Goal: Task Accomplishment & Management: Use online tool/utility

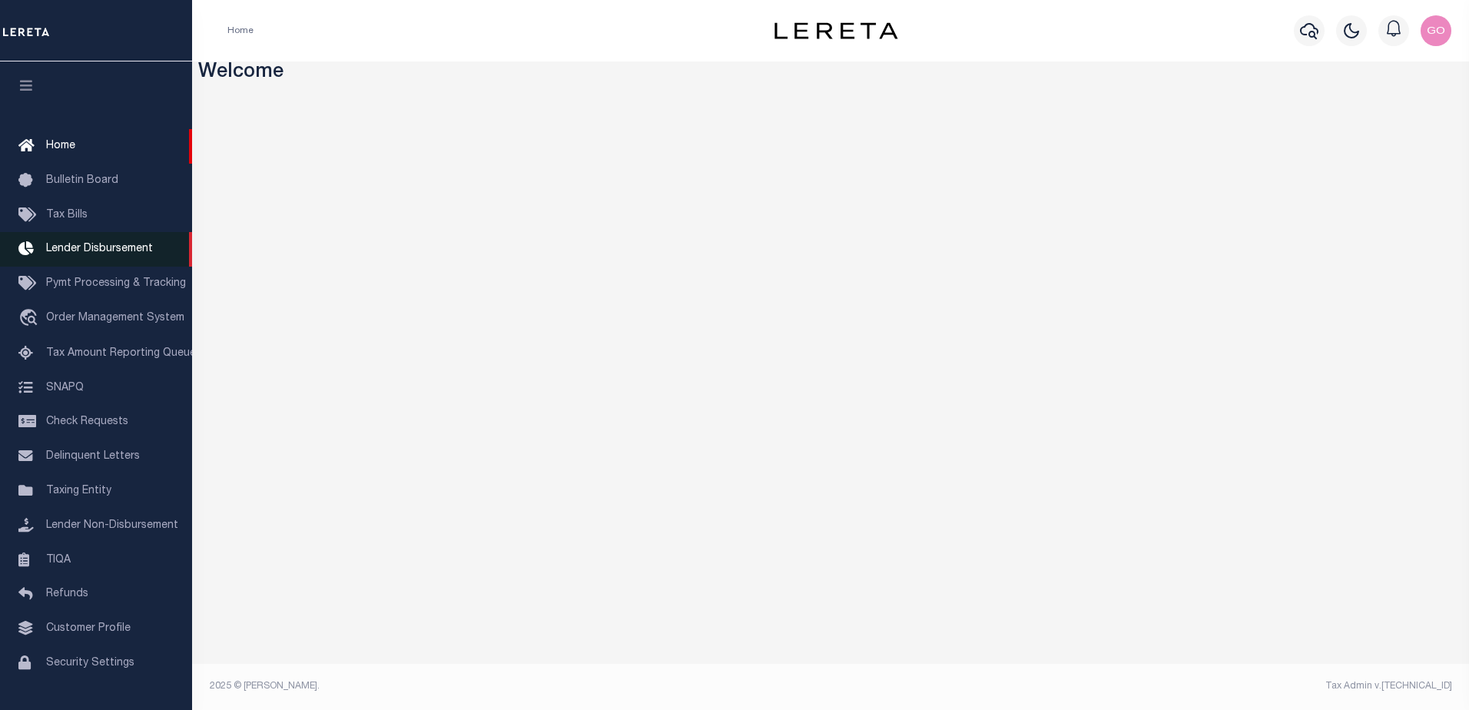
click at [130, 249] on span "Lender Disbursement" at bounding box center [99, 249] width 107 height 11
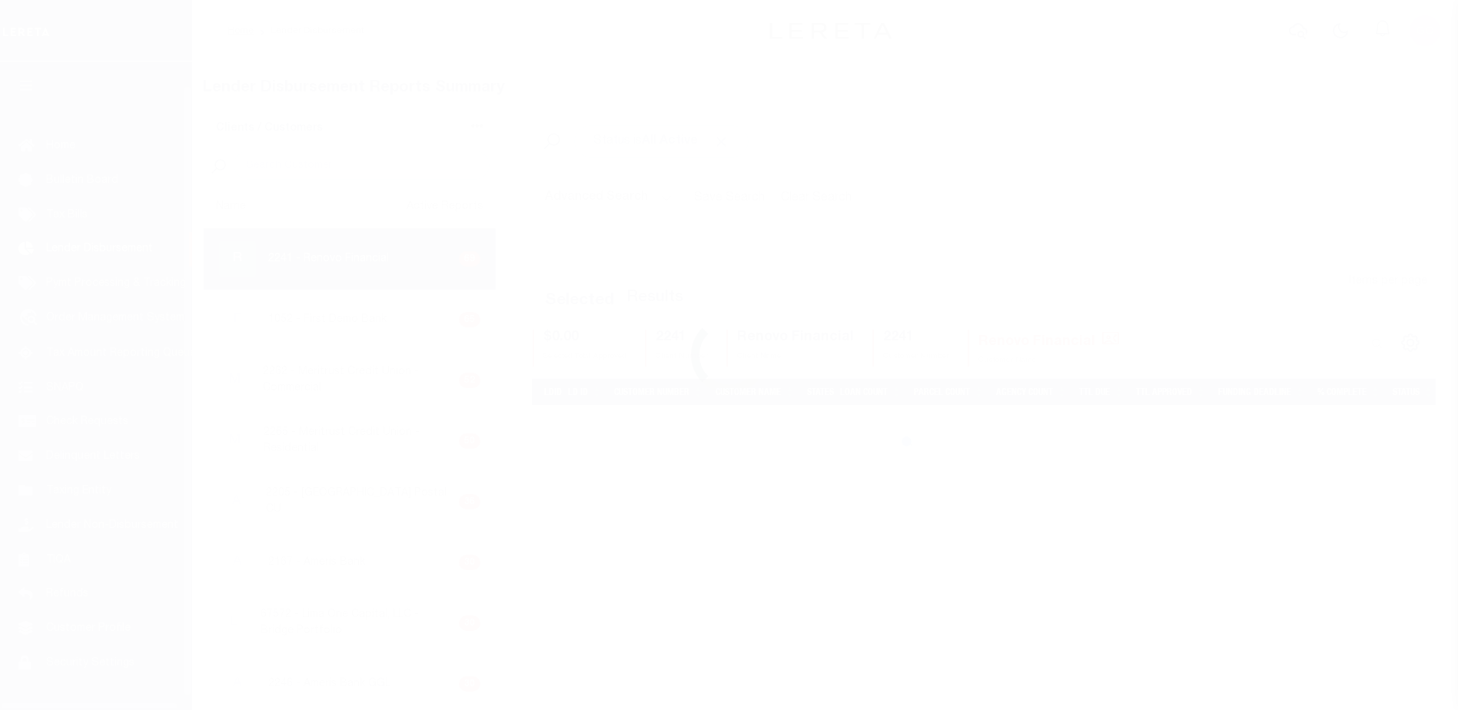
scroll to position [27, 0]
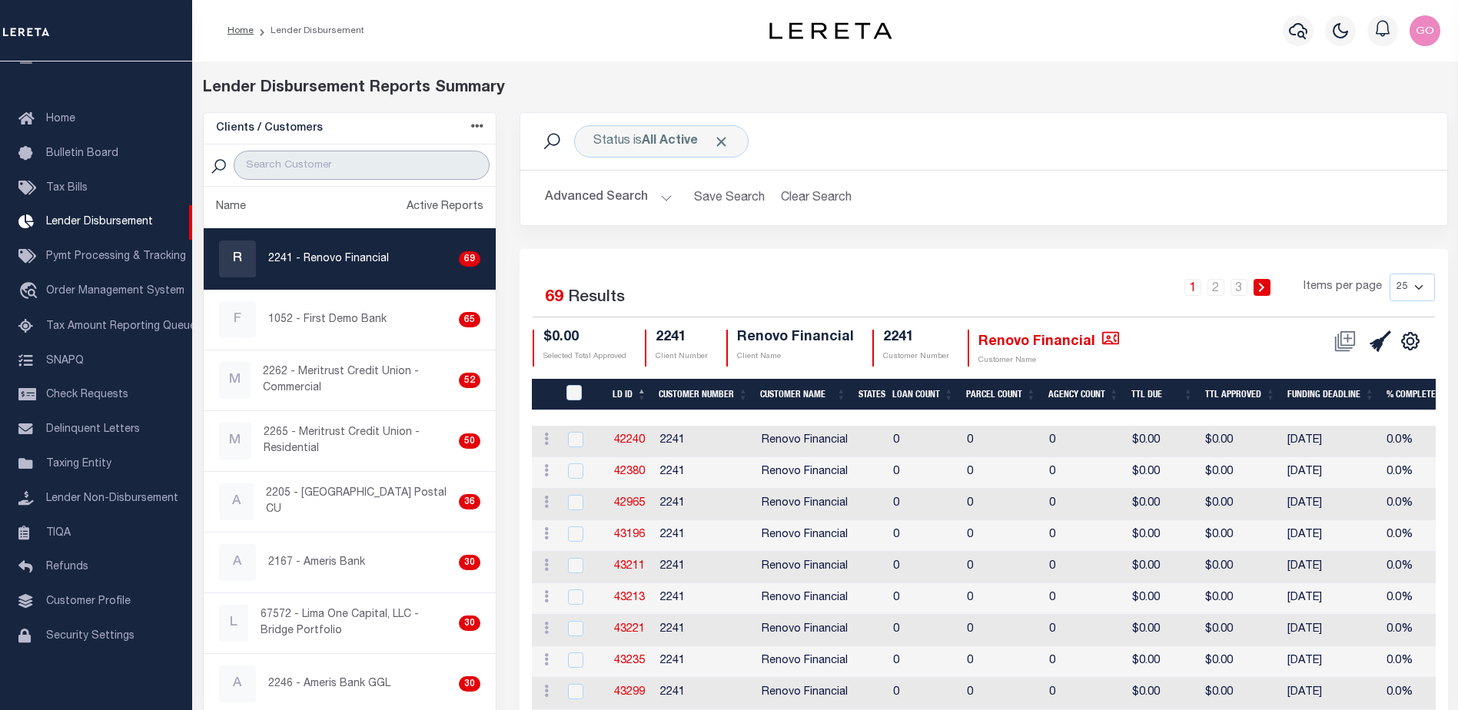
click at [309, 168] on input "search" at bounding box center [362, 165] width 256 height 29
type input "renovo"
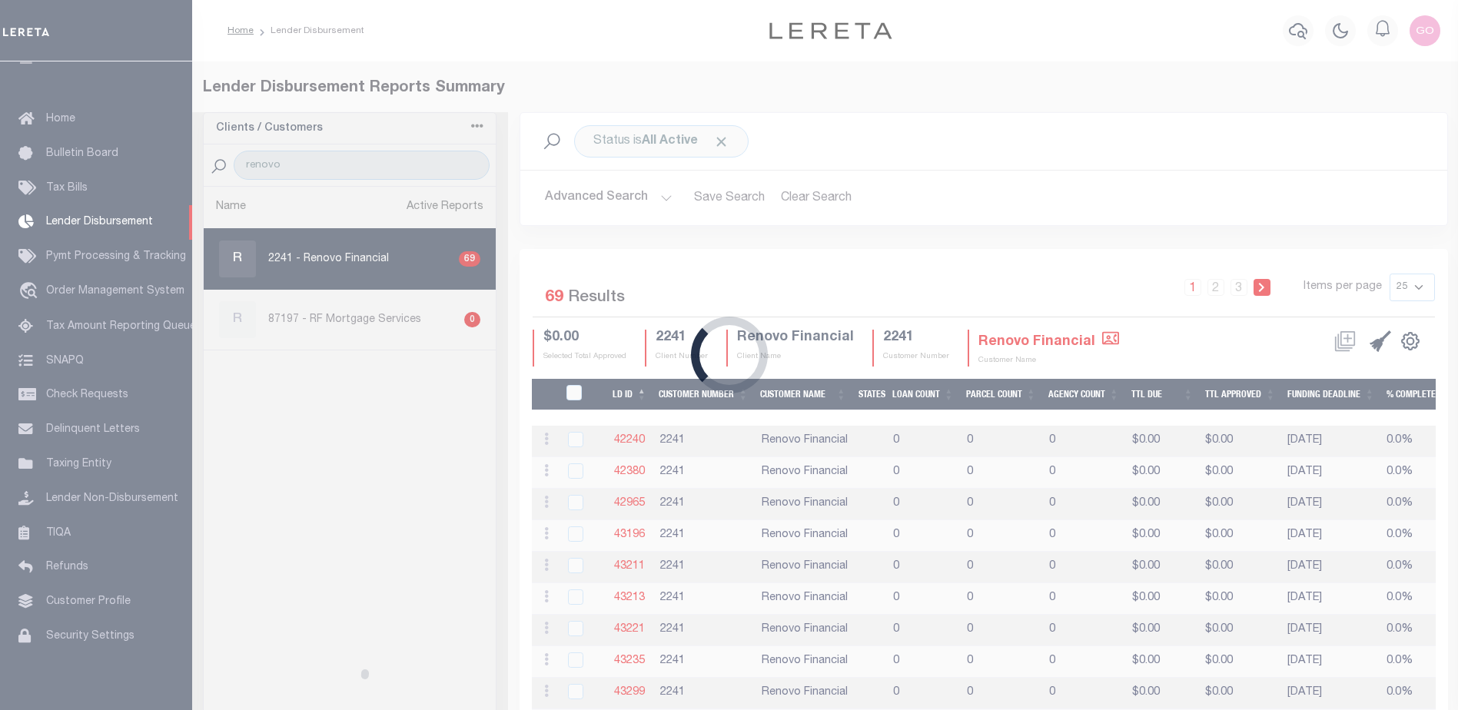
click at [603, 197] on div "Loading..." at bounding box center [729, 355] width 1458 height 710
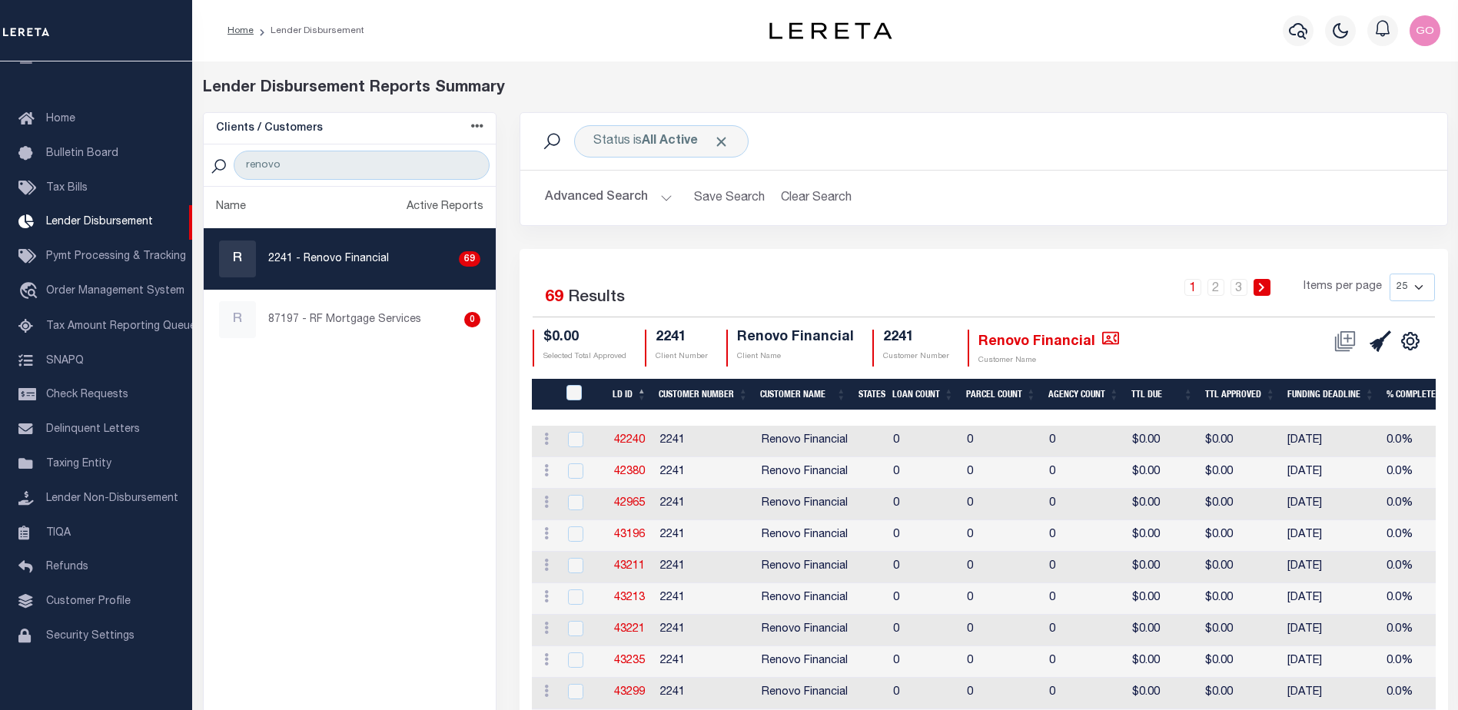
click at [602, 201] on button "Advanced Search" at bounding box center [609, 198] width 128 height 30
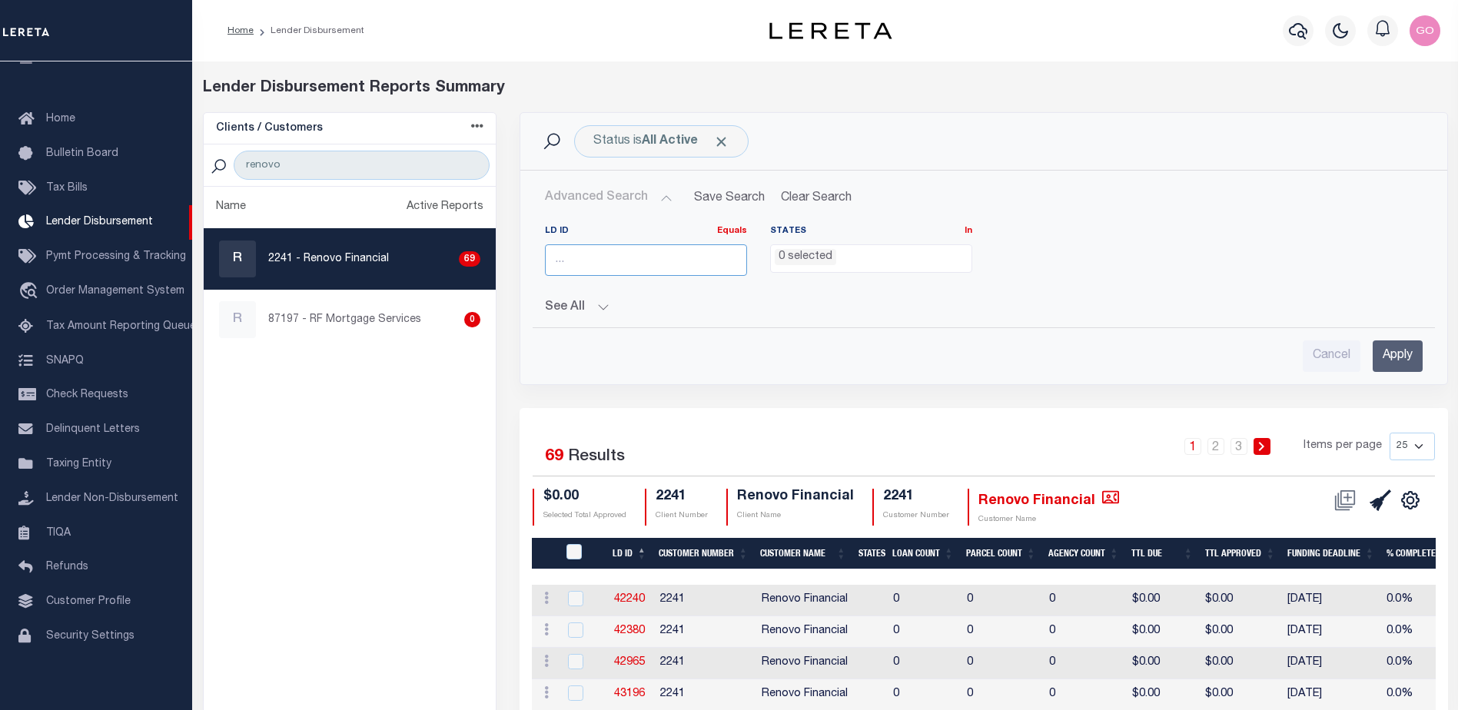
click at [606, 265] on input "number" at bounding box center [646, 260] width 202 height 32
type input "45470"
click at [1406, 362] on input "Apply" at bounding box center [1397, 356] width 50 height 32
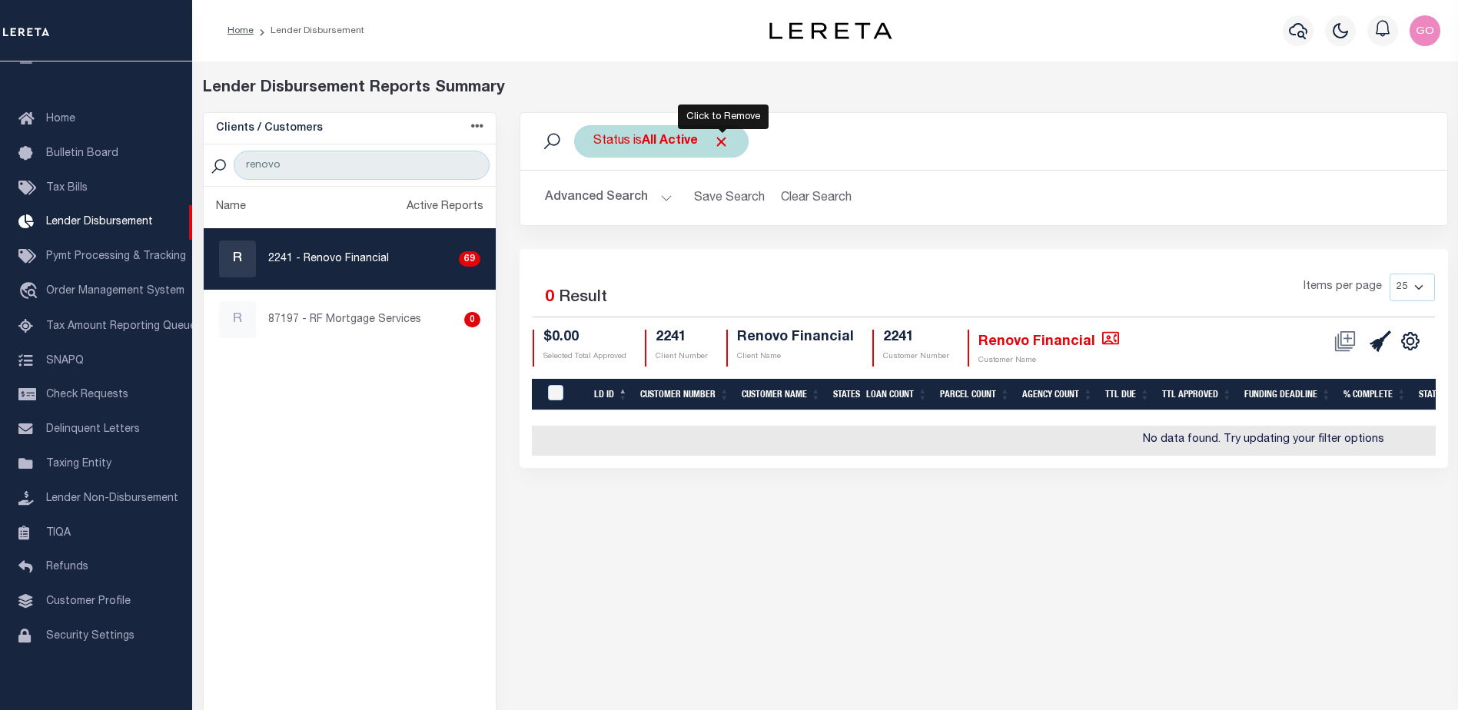
click at [727, 143] on span "Click to Remove" at bounding box center [721, 142] width 16 height 16
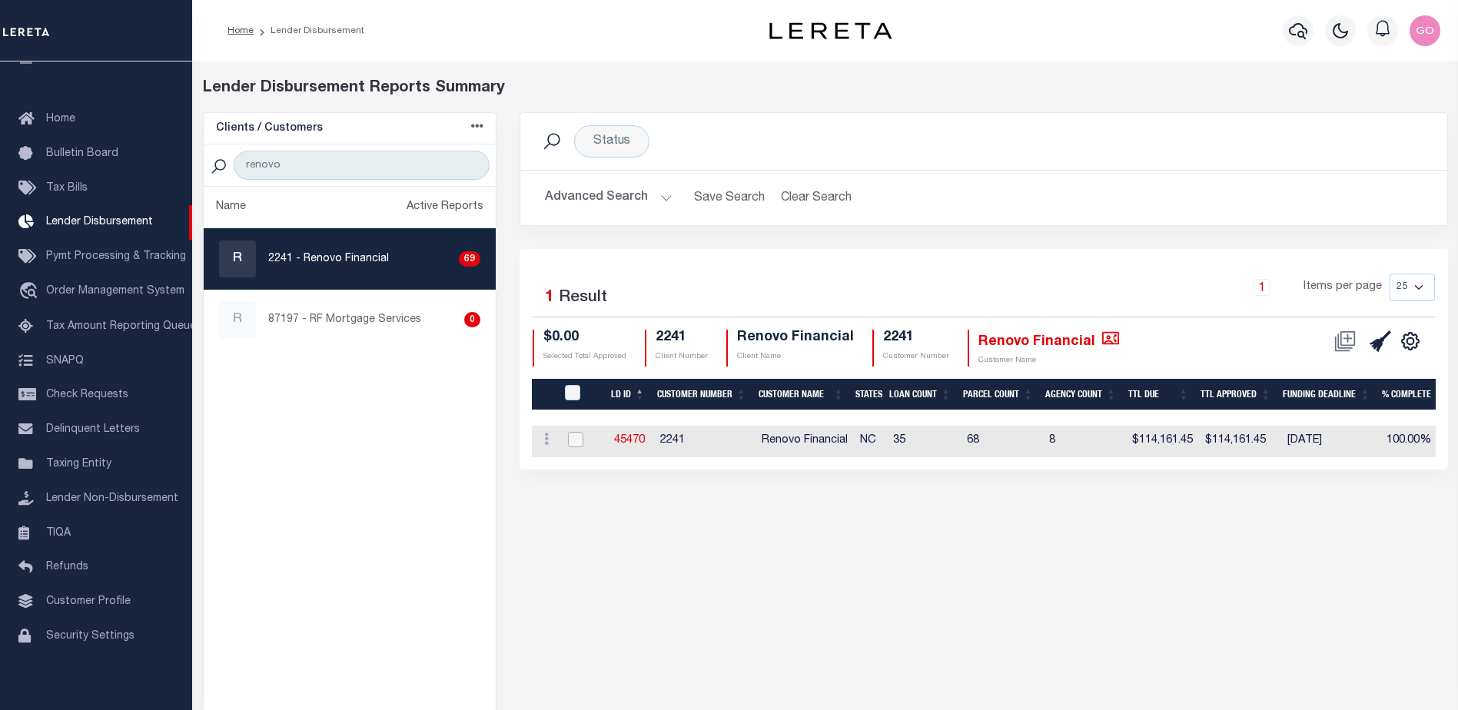
click at [582, 439] on input "checkbox" at bounding box center [575, 439] width 15 height 15
checkbox input "true"
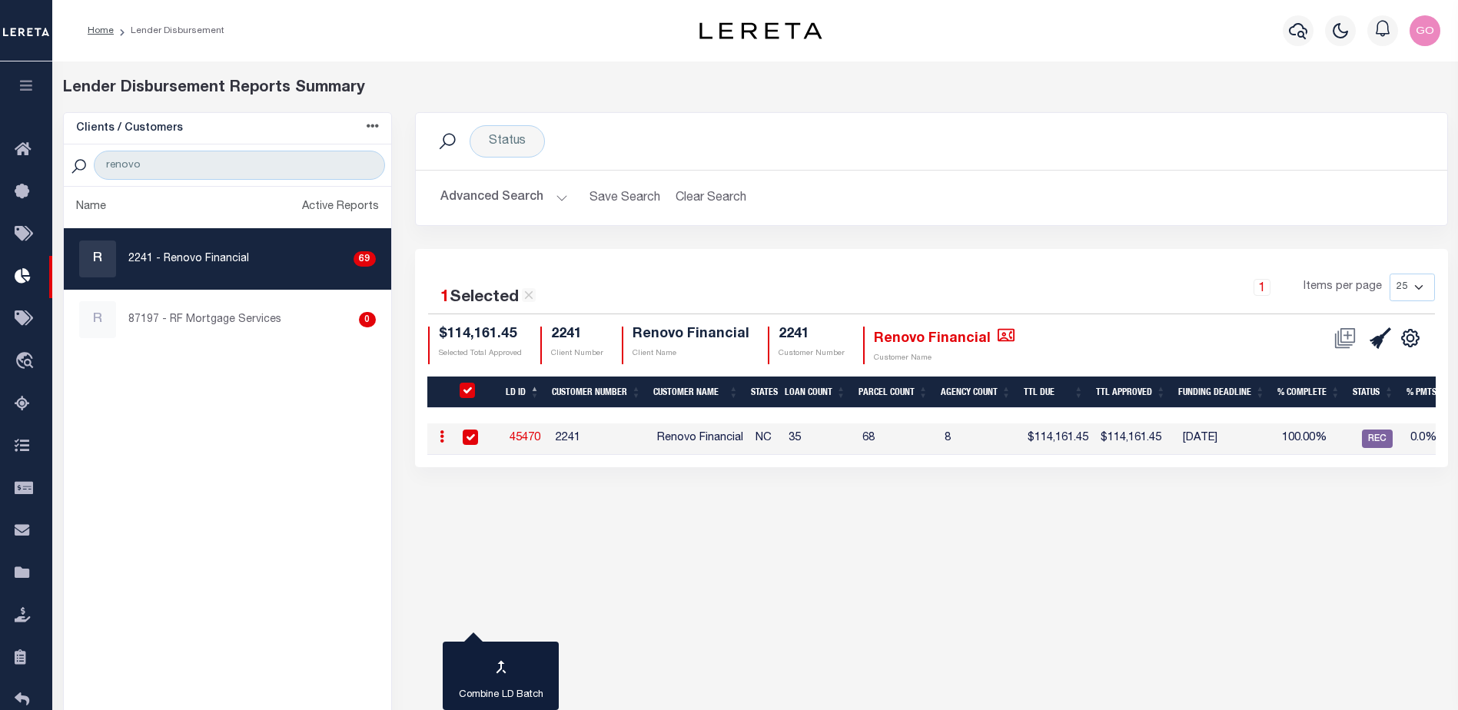
click at [295, 497] on ul "Name Active Reports R 2241 - Renovo Financial 69 R 87197 - RF Mortgage Services…" at bounding box center [227, 479] width 327 height 584
click at [531, 437] on link "45470" at bounding box center [524, 438] width 31 height 11
checkbox input "true"
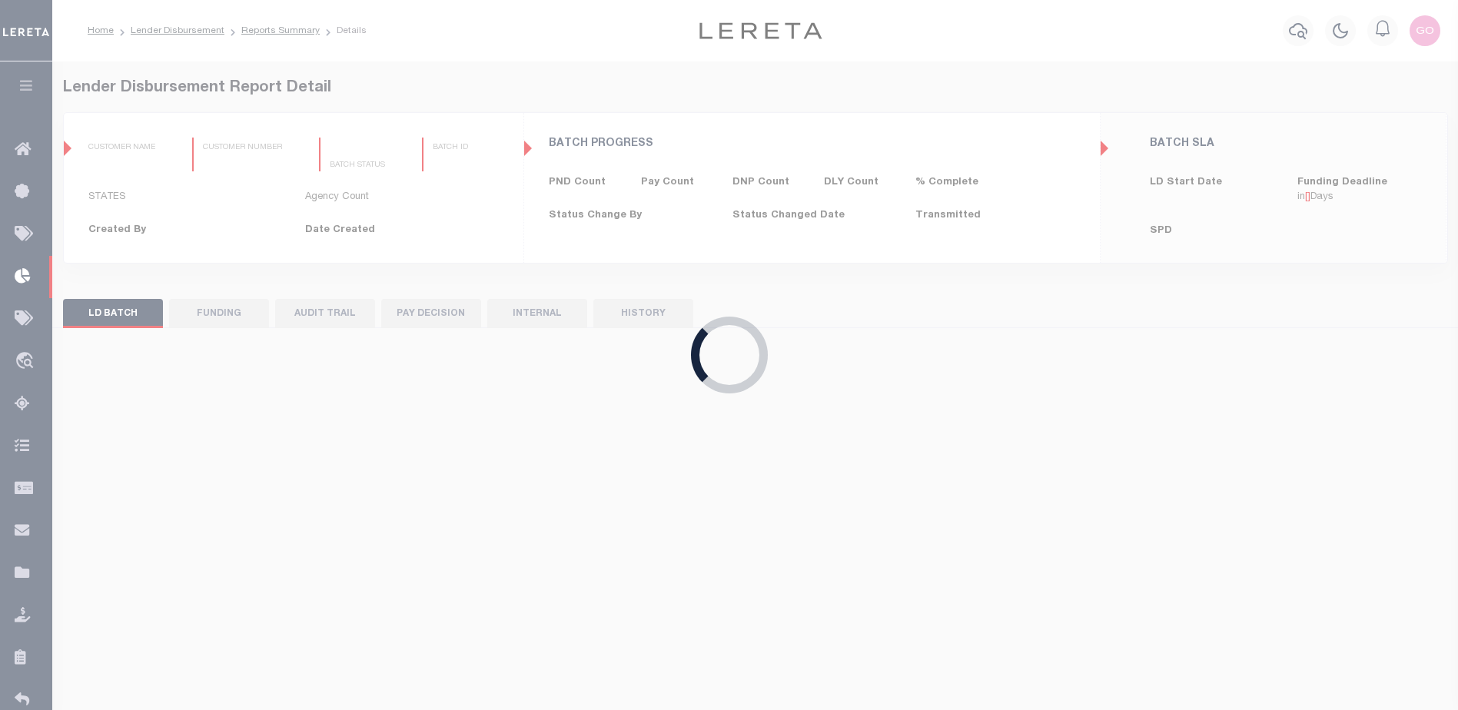
type input "$0.00"
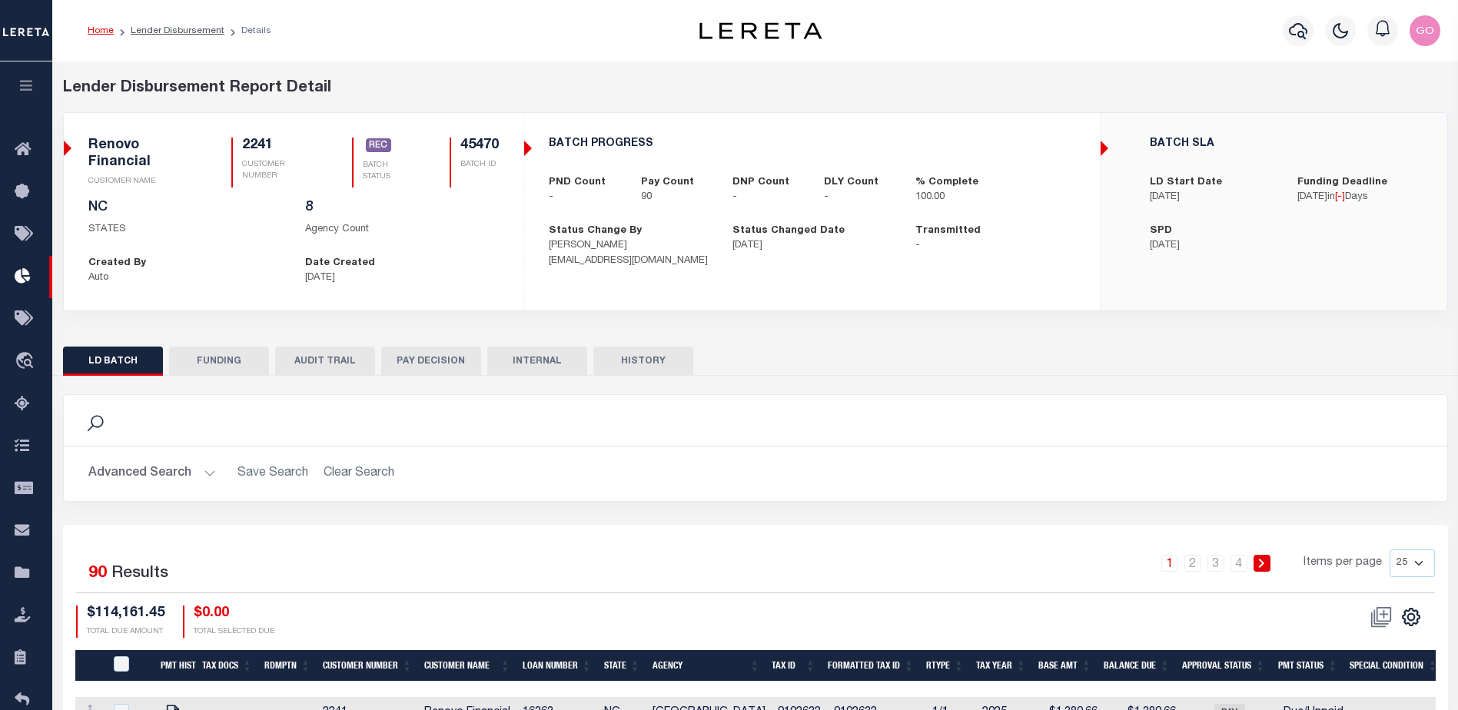
click at [229, 353] on button "FUNDING" at bounding box center [219, 361] width 100 height 29
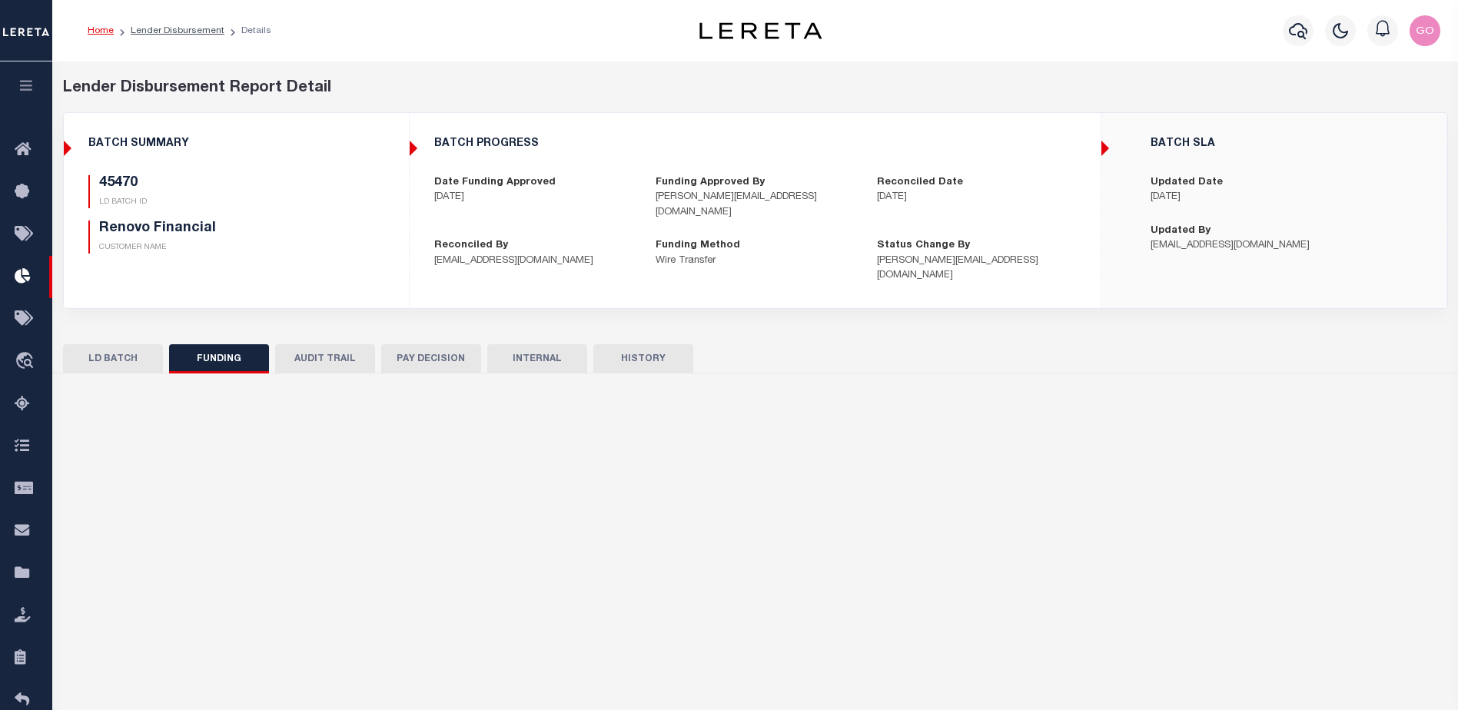
type input "$114,161.45"
type input "$0"
type input "[DATE]"
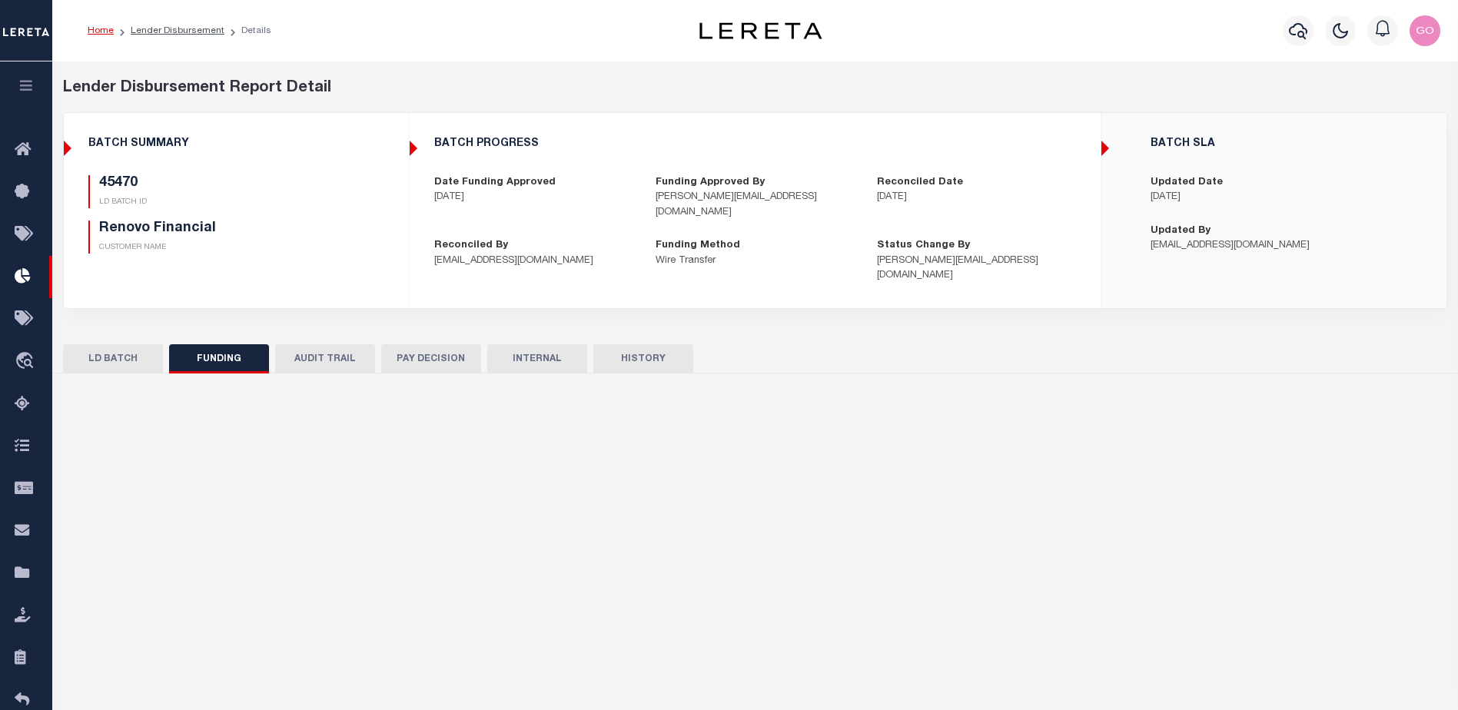
type input "20250813MMQFMP2700342108131755FT03"
type input "[DATE]"
select select "100"
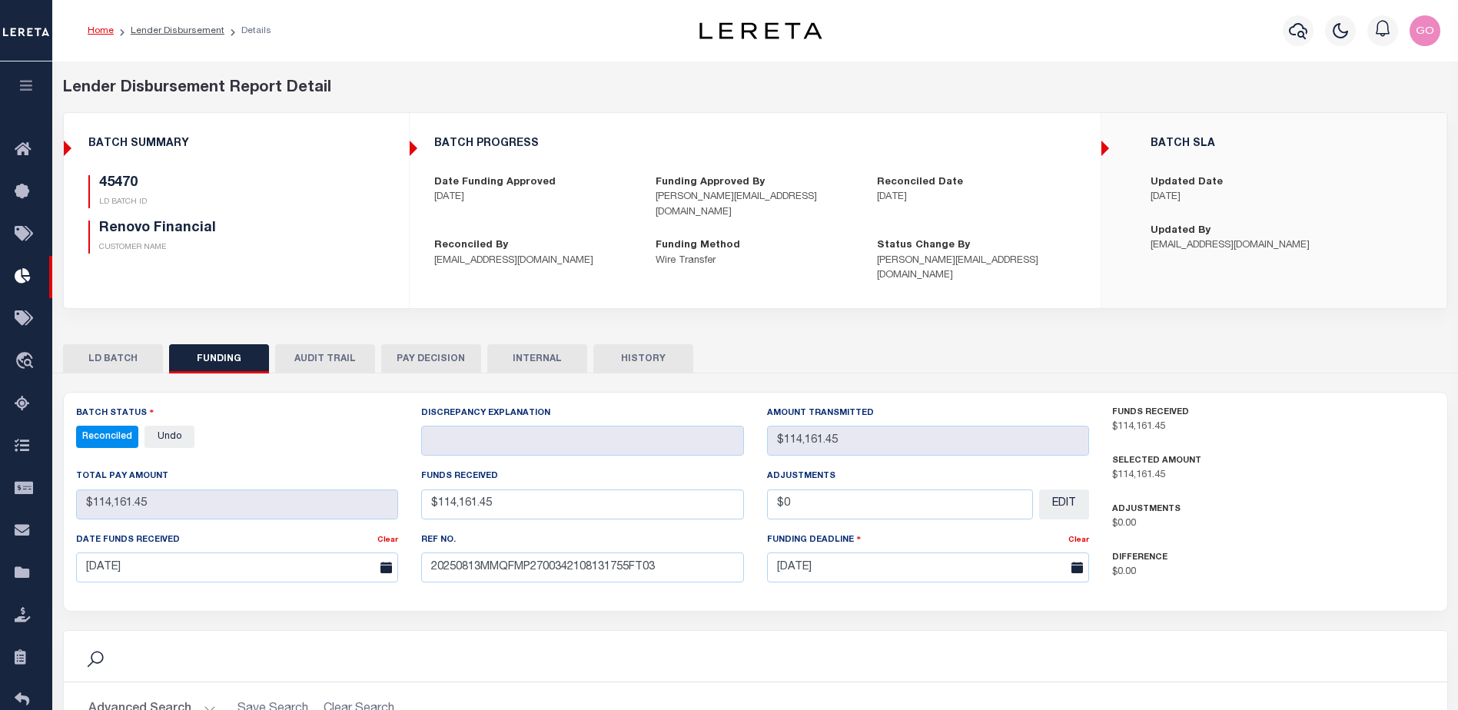
select select "100"
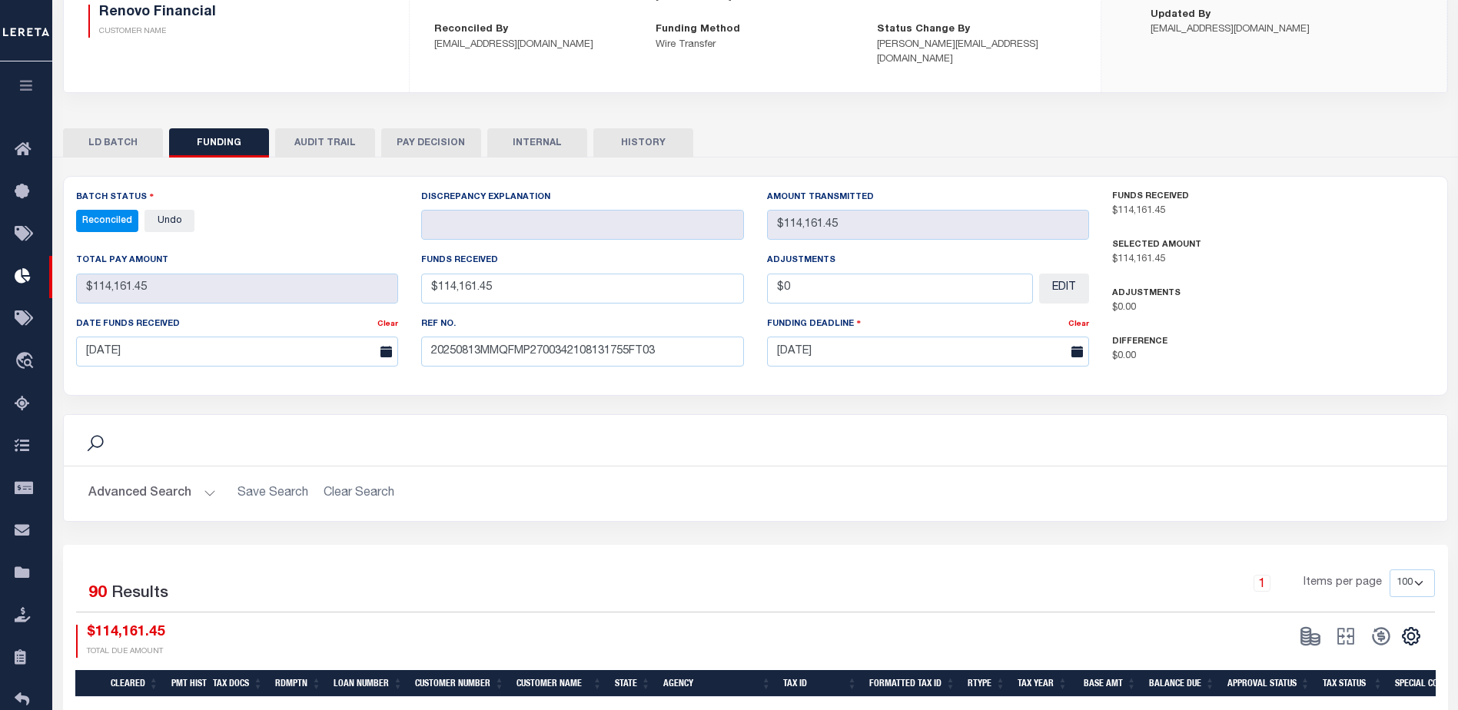
scroll to position [307, 0]
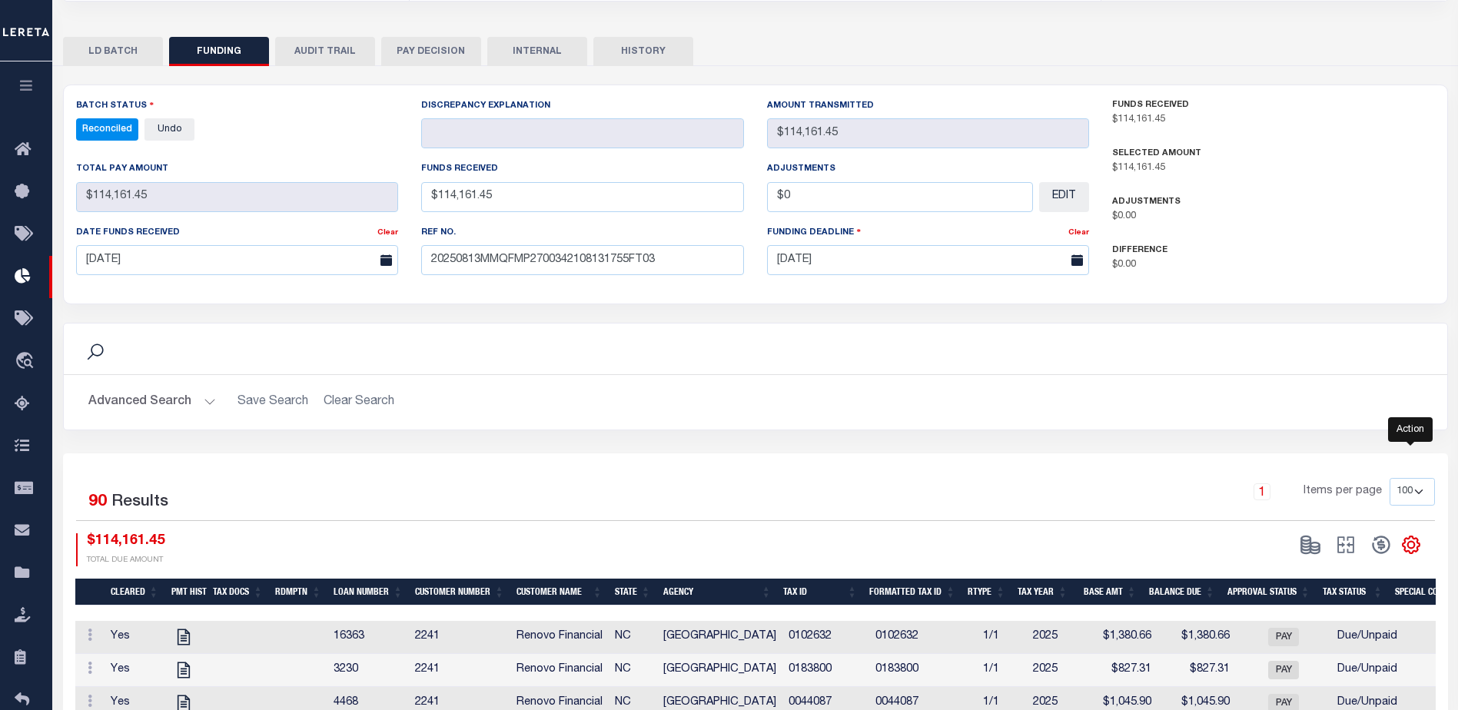
click at [1413, 536] on icon "" at bounding box center [1411, 545] width 20 height 20
click at [1311, 333] on span "CSV" at bounding box center [1299, 338] width 23 height 11
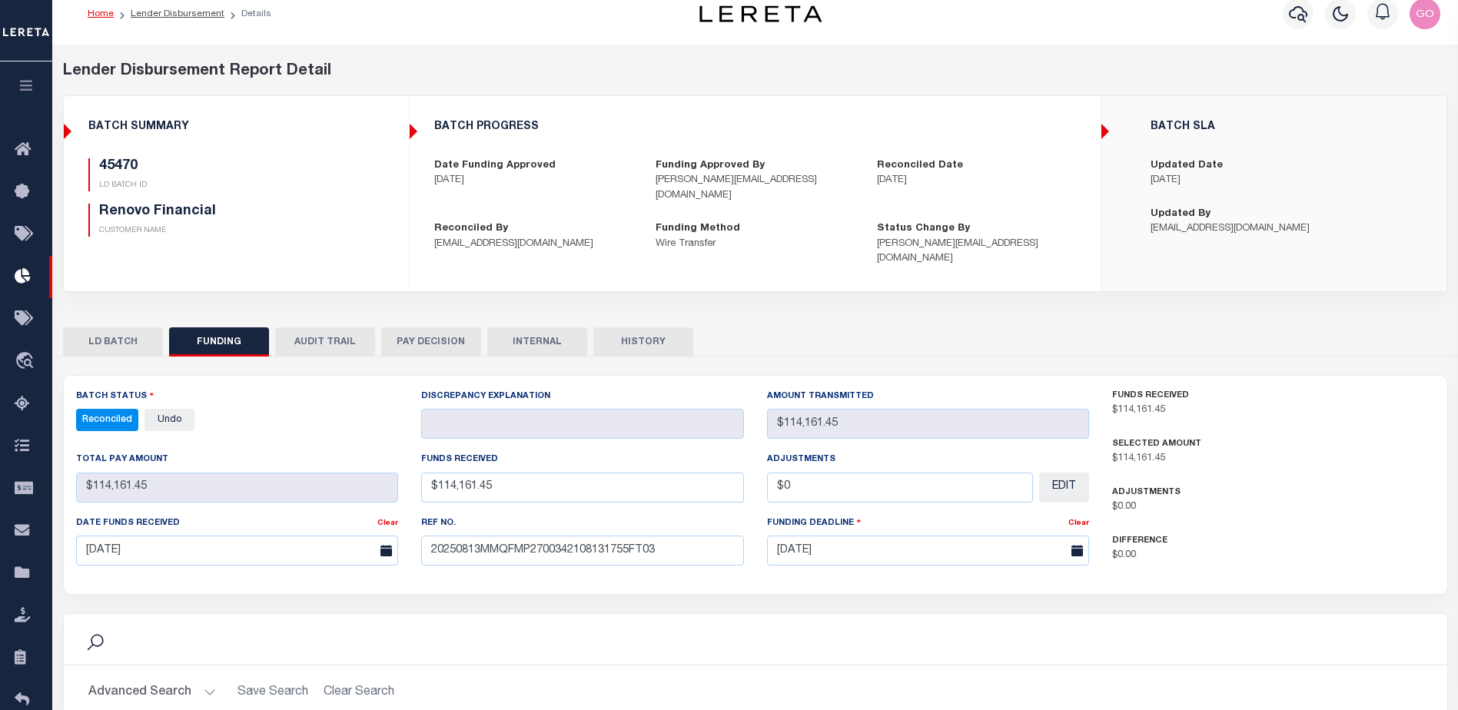
scroll to position [0, 0]
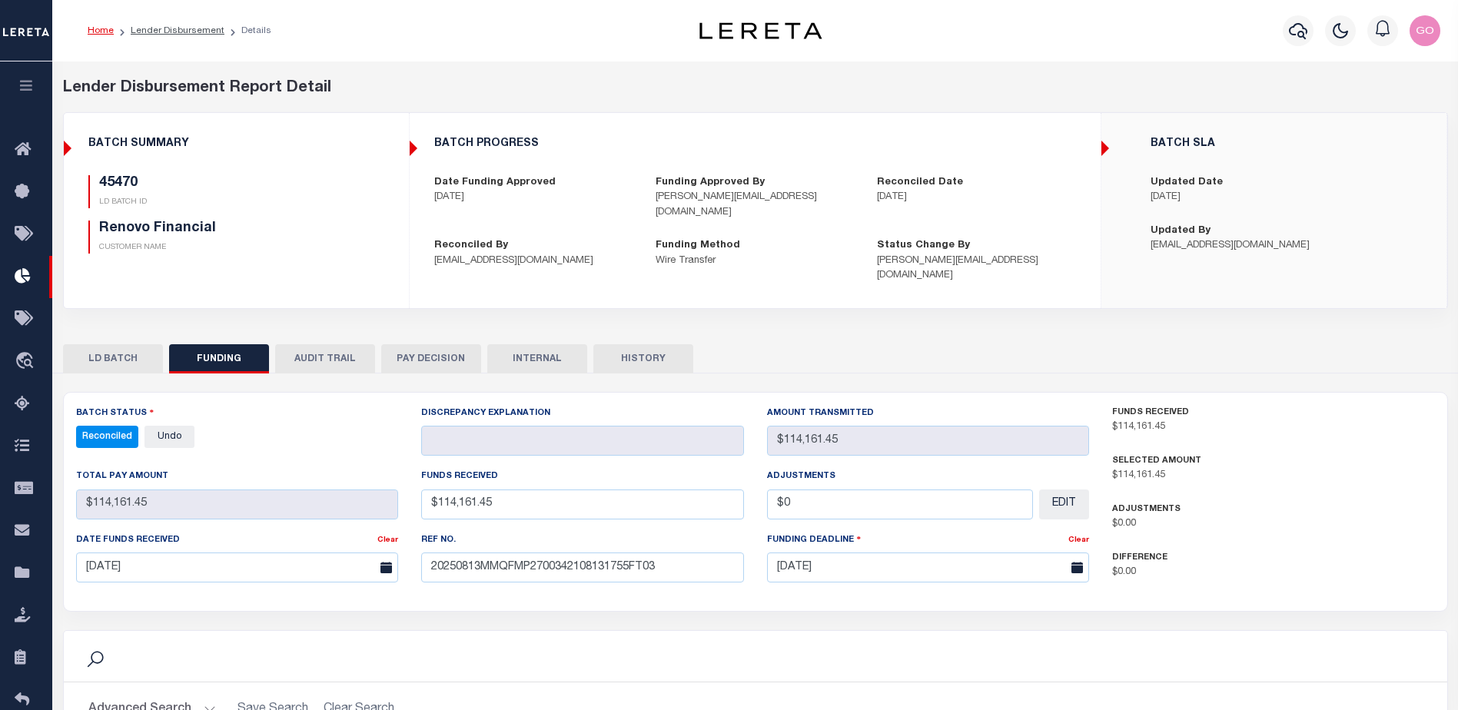
click at [532, 344] on button "INTERNAL" at bounding box center [537, 358] width 100 height 29
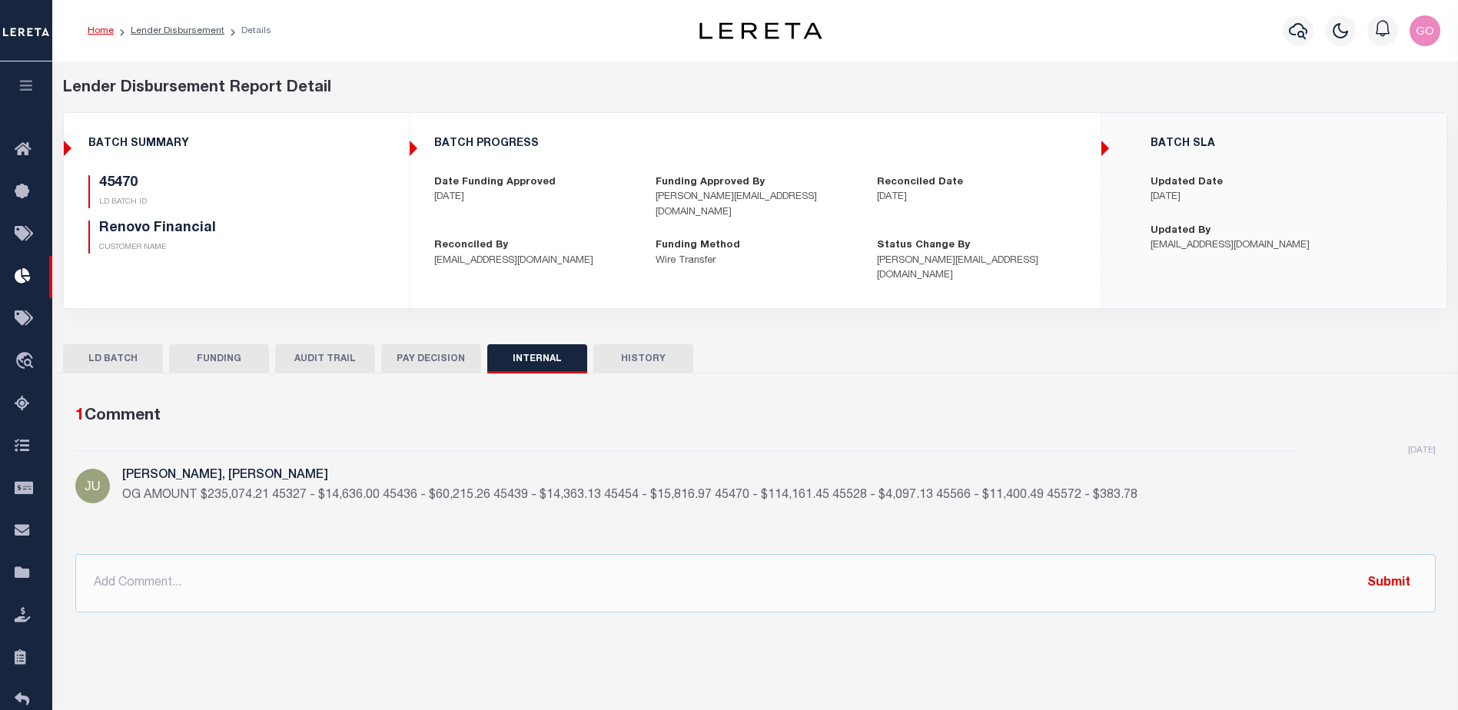
click at [455, 344] on button "PAY DECISION" at bounding box center [431, 358] width 100 height 29
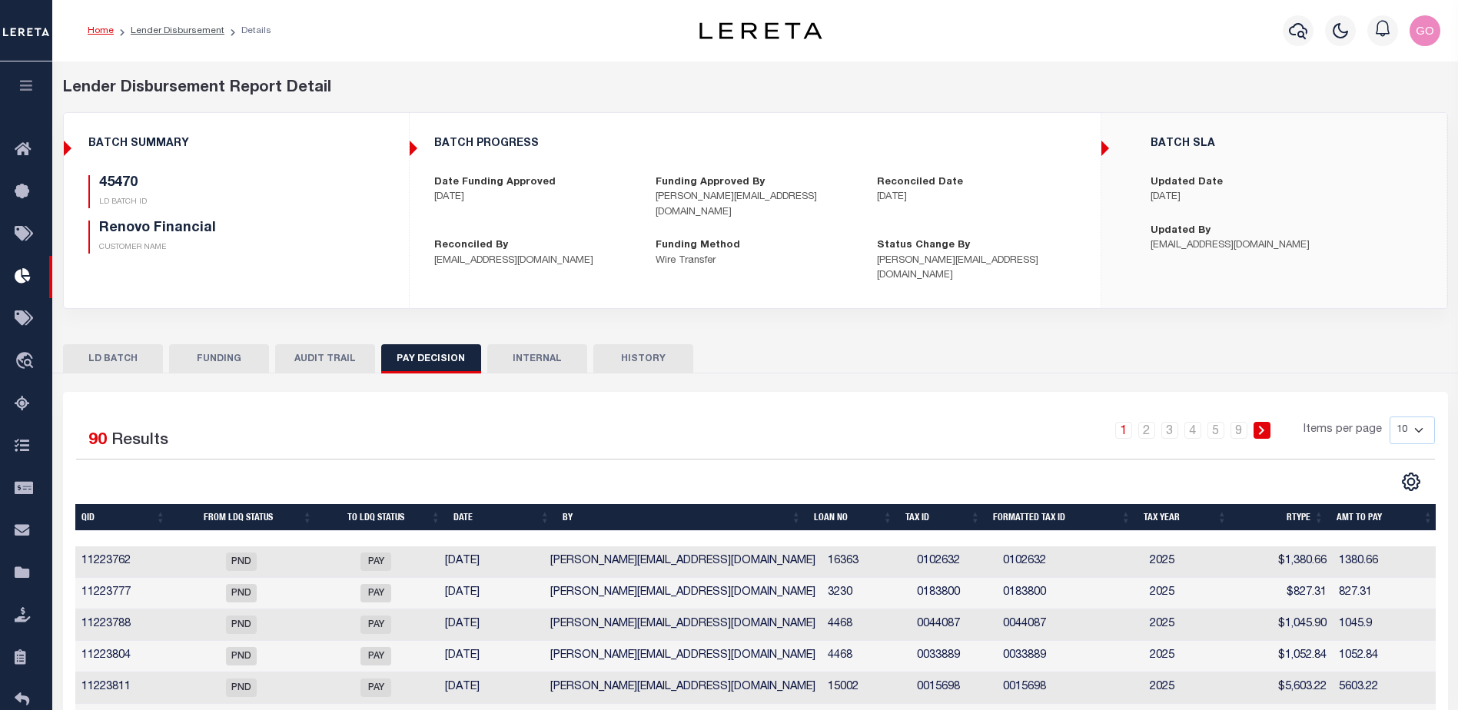
click at [355, 347] on button "AUDIT TRAIL" at bounding box center [325, 358] width 100 height 29
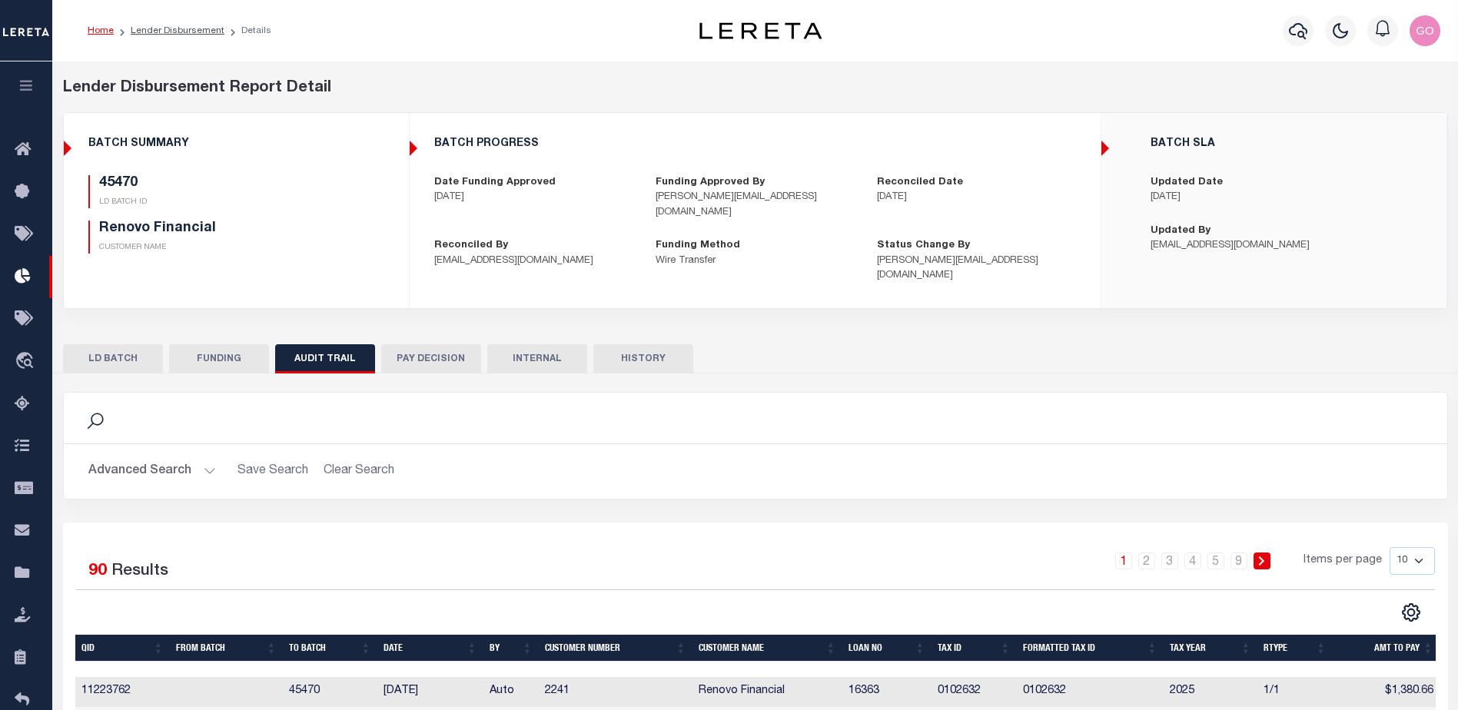
click at [224, 344] on button "FUNDING" at bounding box center [219, 358] width 100 height 29
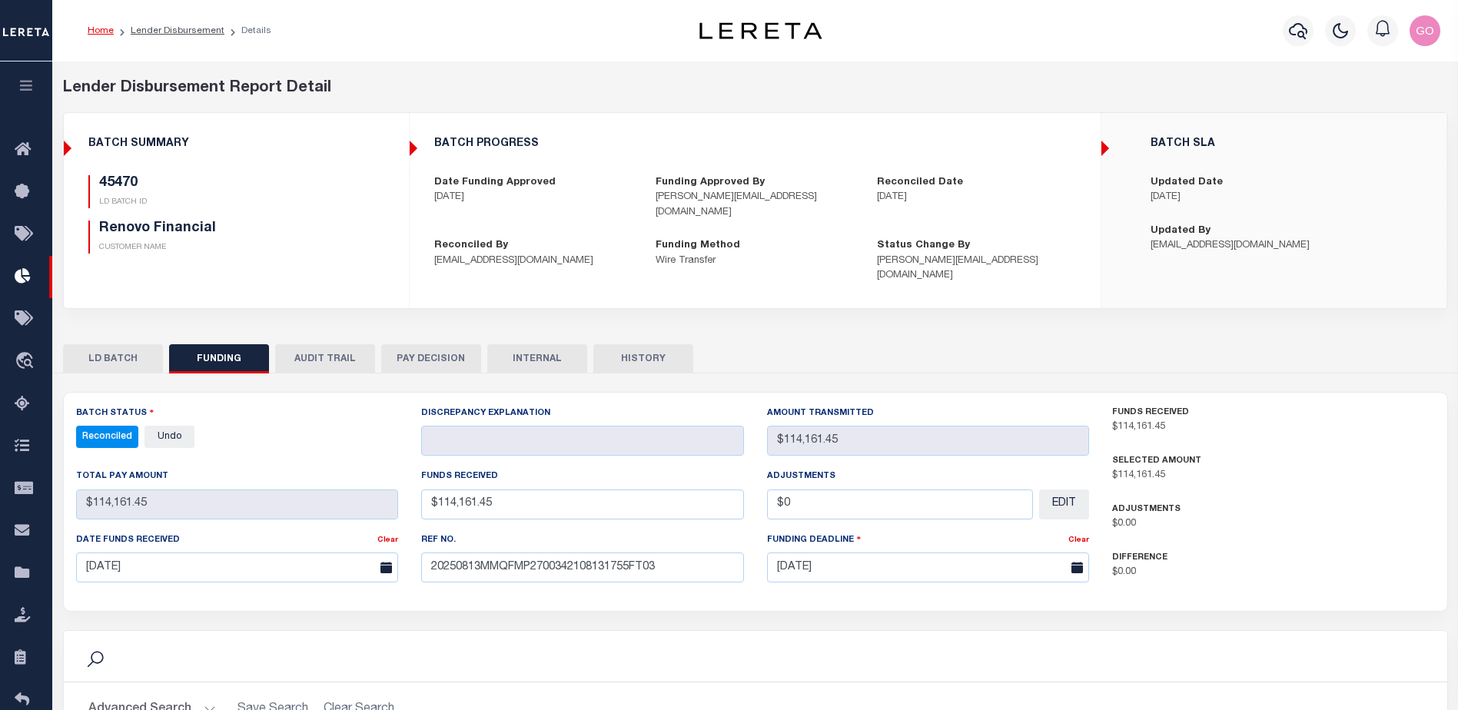
click at [635, 344] on button "HISTORY" at bounding box center [643, 358] width 100 height 29
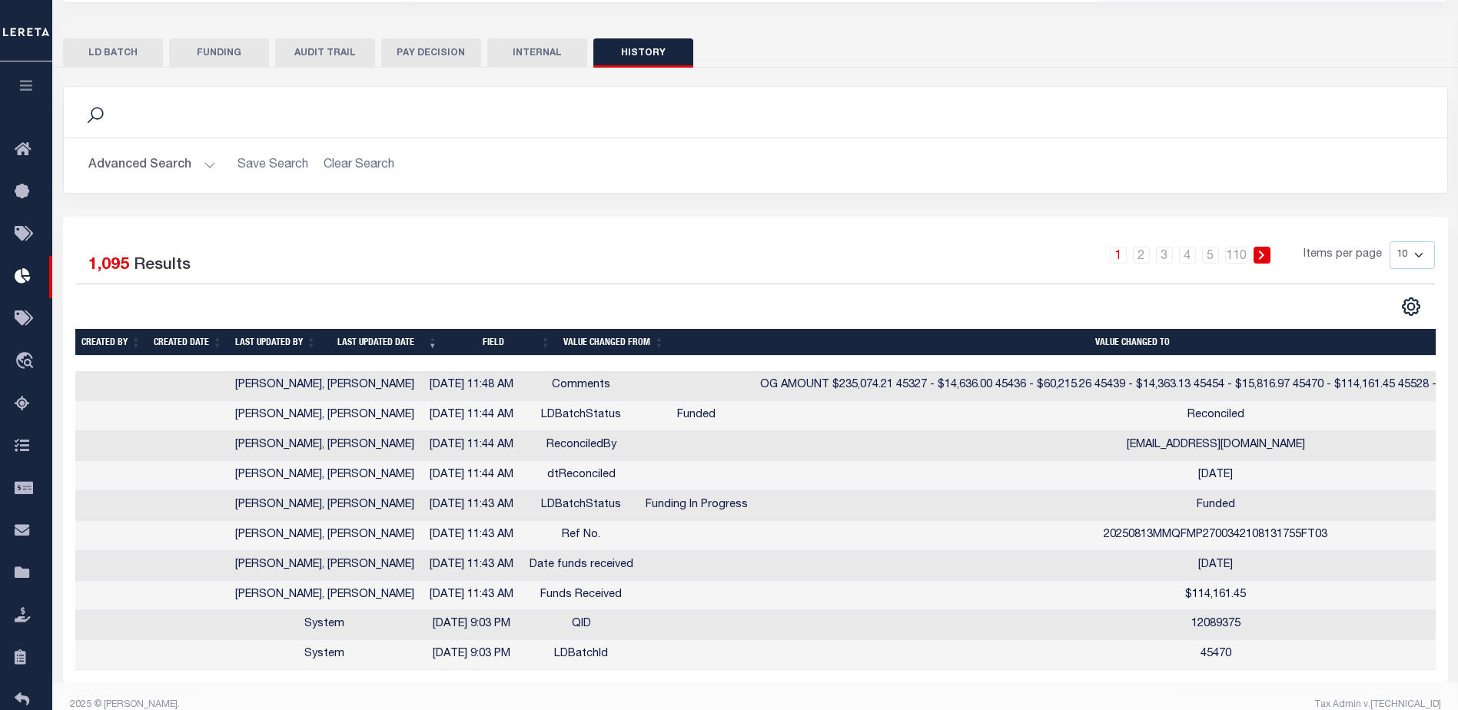
scroll to position [307, 0]
